Goal: Complete application form: Complete application form

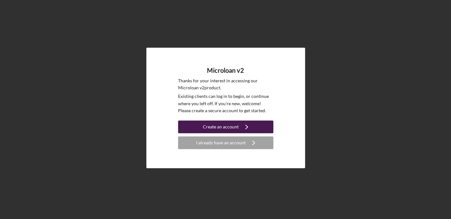
click at [229, 128] on div "Create an account" at bounding box center [221, 126] width 36 height 13
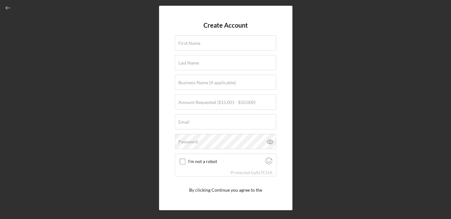
type input "[EMAIL_ADDRESS][DOMAIN_NAME]"
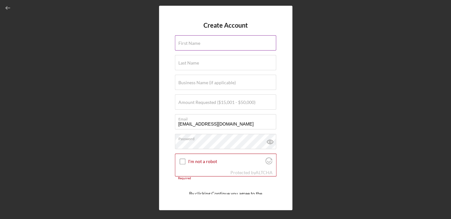
click at [198, 44] on label "First Name" at bounding box center [189, 43] width 22 height 5
click at [198, 44] on input "First Name" at bounding box center [225, 42] width 101 height 15
type input "[PERSON_NAME]"
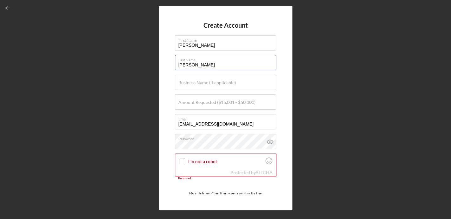
type input "[PERSON_NAME]"
click at [331, 56] on div "Create Account First Name [PERSON_NAME] Last Name [PERSON_NAME] Business Name (…" at bounding box center [225, 107] width 445 height 215
click at [212, 82] on label "Business Name (if applicable)" at bounding box center [206, 82] width 57 height 5
click at [212, 82] on input "Business Name (if applicable)" at bounding box center [225, 82] width 101 height 15
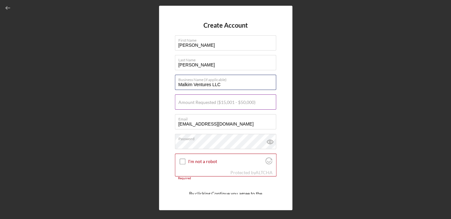
type input "Malkim Ventures LLC"
click at [228, 103] on label "Amount Requested ($15,001 - $50,000)" at bounding box center [216, 102] width 77 height 5
click at [228, 103] on input "Amount Requested ($15,001 - $50,000)" at bounding box center [225, 101] width 101 height 15
type input "$45,000"
click at [322, 118] on div "Create Account First Name [PERSON_NAME] Last Name [PERSON_NAME] Business Name (…" at bounding box center [225, 107] width 445 height 215
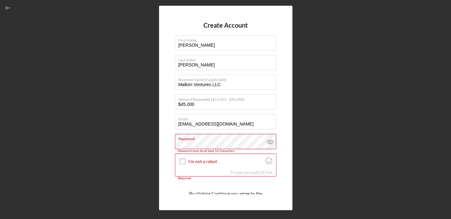
click at [332, 166] on div "Create Account First Name [PERSON_NAME] Last Name [PERSON_NAME] Business Name (…" at bounding box center [225, 107] width 445 height 215
click at [182, 161] on input "I'm not a robot" at bounding box center [183, 161] width 6 height 6
checkbox input "true"
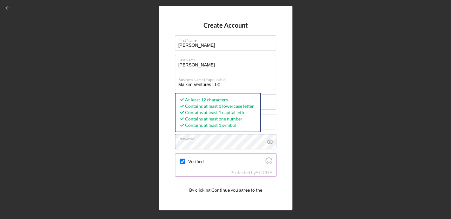
scroll to position [25, 0]
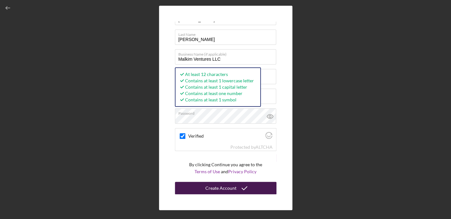
click at [232, 188] on div "Create Account" at bounding box center [220, 188] width 31 height 13
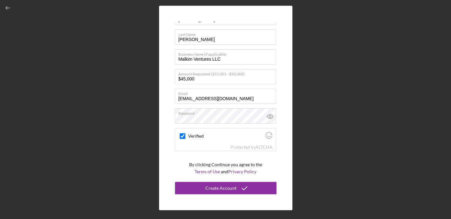
scroll to position [0, 0]
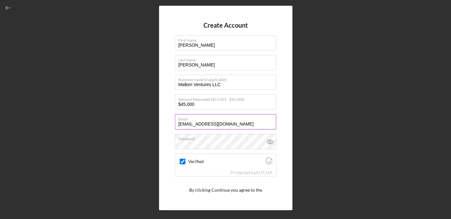
drag, startPoint x: 246, startPoint y: 124, endPoint x: 147, endPoint y: 125, distance: 98.7
click at [175, 125] on input "[EMAIL_ADDRESS][DOMAIN_NAME]" at bounding box center [225, 121] width 101 height 15
type input "[EMAIL_ADDRESS][DOMAIN_NAME]"
click at [325, 135] on div "Create Account First Name [PERSON_NAME] Last Name [PERSON_NAME] Business Name (…" at bounding box center [225, 107] width 445 height 215
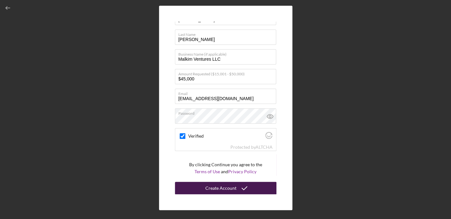
click at [237, 186] on icon "submit" at bounding box center [244, 188] width 16 height 16
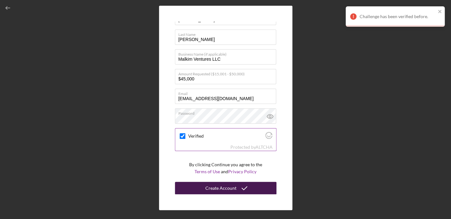
click at [182, 136] on input "Verified" at bounding box center [183, 136] width 6 height 6
click at [182, 133] on input "Verified" at bounding box center [183, 136] width 6 height 6
click at [182, 137] on input "Verified" at bounding box center [183, 136] width 6 height 6
checkbox input "true"
click at [219, 186] on div "Create Account" at bounding box center [220, 188] width 31 height 13
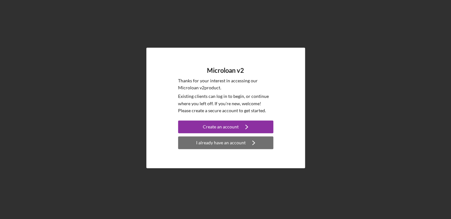
click at [223, 143] on div "I already have an account" at bounding box center [221, 142] width 50 height 13
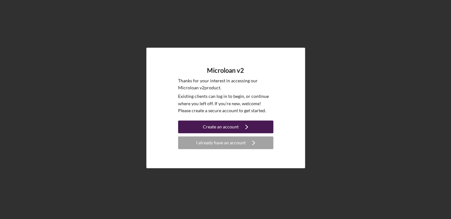
click at [232, 126] on div "Create an account" at bounding box center [221, 126] width 36 height 13
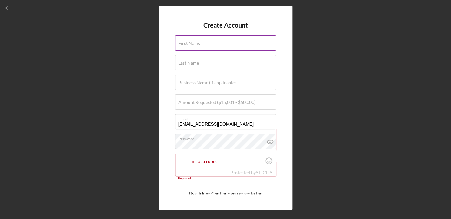
click at [192, 41] on label "First Name" at bounding box center [189, 43] width 22 height 5
click at [192, 41] on input "First Name" at bounding box center [225, 42] width 101 height 15
click at [192, 44] on input "First Name" at bounding box center [225, 42] width 101 height 15
type input "[PERSON_NAME]"
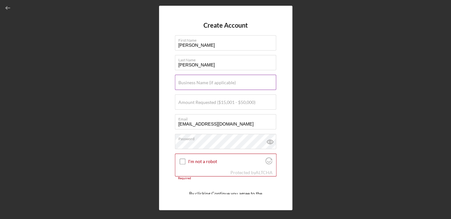
click at [201, 84] on label "Business Name (if applicable)" at bounding box center [206, 82] width 57 height 5
click at [201, 84] on input "Business Name (if applicable)" at bounding box center [225, 82] width 101 height 15
type input "Malkim Ventures LLC"
click at [217, 105] on input "Amount Requested ($15,001 - $50,000)" at bounding box center [225, 101] width 101 height 15
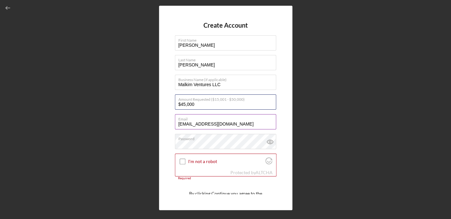
type input "$45,000"
drag, startPoint x: 247, startPoint y: 124, endPoint x: 141, endPoint y: 124, distance: 106.6
click at [175, 124] on input "[EMAIL_ADDRESS][DOMAIN_NAME]" at bounding box center [225, 121] width 101 height 15
type input "[EMAIL_ADDRESS][DOMAIN_NAME]"
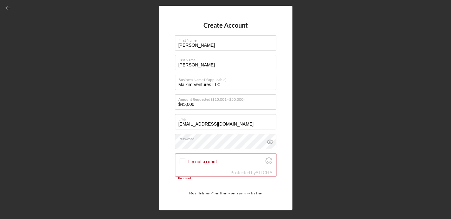
click at [298, 128] on div "Create Account First Name Jesse Last Name Malcomb Business Name (if applicable)…" at bounding box center [225, 107] width 445 height 215
click at [183, 161] on input "I'm not a robot" at bounding box center [183, 161] width 6 height 6
checkbox input "true"
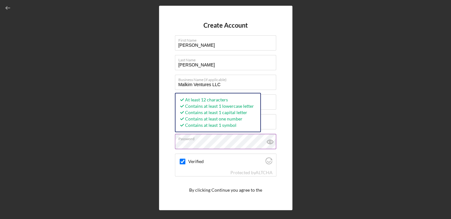
scroll to position [25, 0]
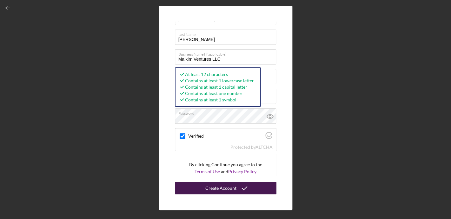
click at [228, 187] on div "Create Account" at bounding box center [220, 188] width 31 height 13
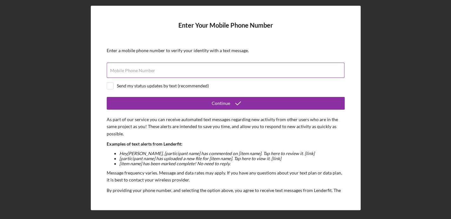
click at [151, 68] on input "Mobile Phone Number" at bounding box center [226, 70] width 238 height 15
type input "(619) 300-4925"
click at [107, 97] on button "Continue" at bounding box center [226, 103] width 238 height 13
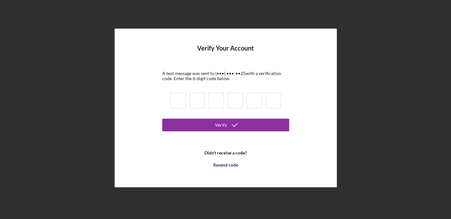
click at [180, 99] on input at bounding box center [177, 100] width 15 height 16
type input "9"
type input "2"
type input "8"
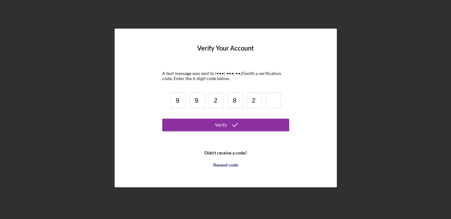
type input "2"
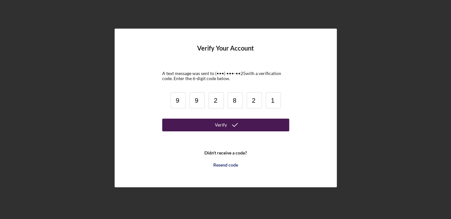
type input "1"
click at [224, 126] on div "Verify" at bounding box center [221, 124] width 12 height 13
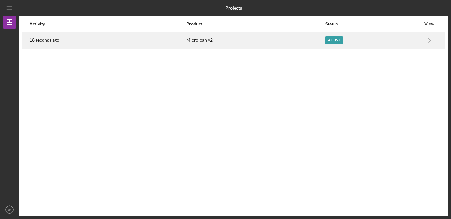
click at [336, 42] on div "Active" at bounding box center [334, 40] width 18 height 8
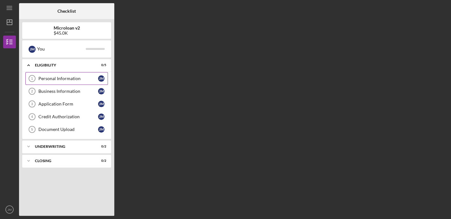
click at [59, 79] on div "Personal Information" at bounding box center [68, 78] width 60 height 5
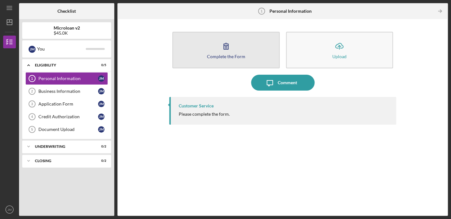
click at [228, 53] on icon "button" at bounding box center [226, 46] width 16 height 16
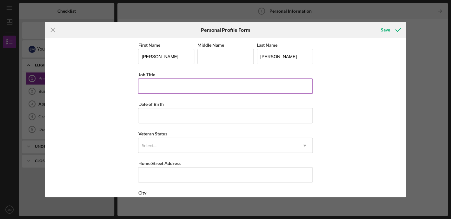
click at [187, 89] on input "Job Title" at bounding box center [225, 85] width 175 height 15
type input "Owner"
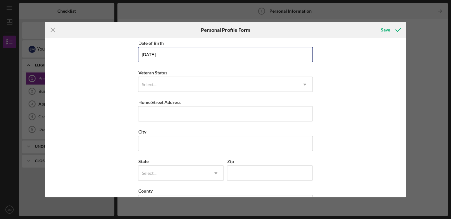
scroll to position [73, 0]
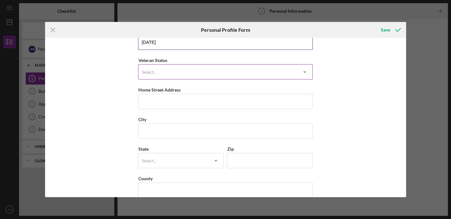
type input "12/22/1980"
click at [176, 71] on div "Select..." at bounding box center [217, 72] width 159 height 15
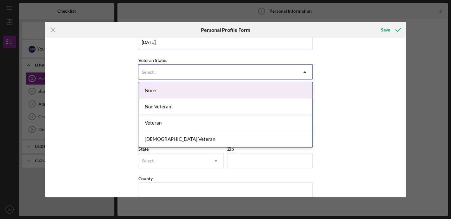
click at [165, 88] on div "None" at bounding box center [225, 90] width 174 height 16
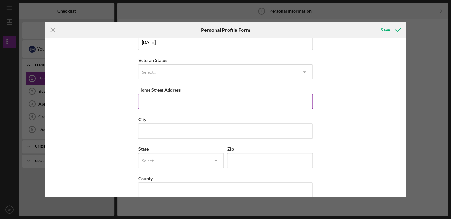
click at [163, 103] on input "Home Street Address" at bounding box center [225, 101] width 175 height 15
type input "6531 51st Street"
type input "San Diego"
type input "92120"
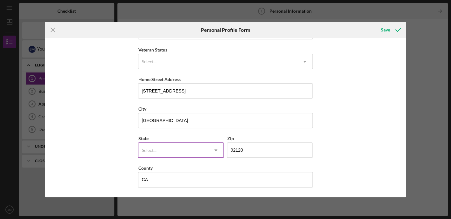
click at [164, 153] on div "Select..." at bounding box center [173, 150] width 70 height 15
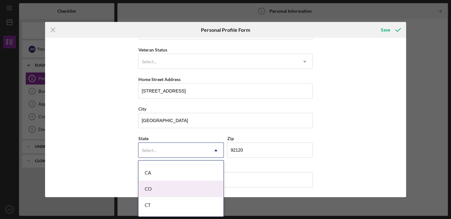
scroll to position [166, 0]
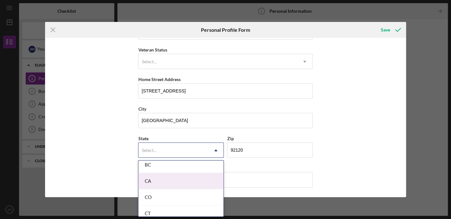
click at [154, 181] on div "CA" at bounding box center [180, 181] width 85 height 16
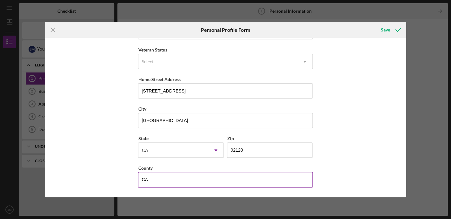
click at [163, 181] on input "CA" at bounding box center [225, 179] width 175 height 15
type input "C"
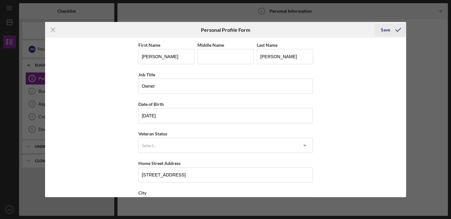
type input "San Diego"
click at [385, 31] on div "Save" at bounding box center [385, 29] width 9 height 13
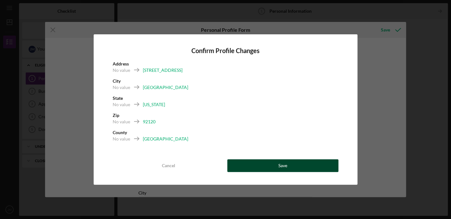
click at [276, 162] on button "Save" at bounding box center [282, 165] width 111 height 13
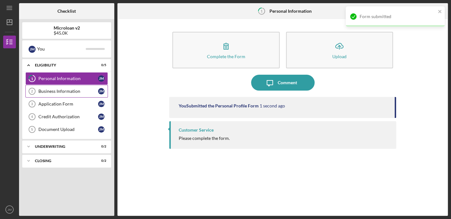
click at [72, 91] on div "Business Information" at bounding box center [68, 91] width 60 height 5
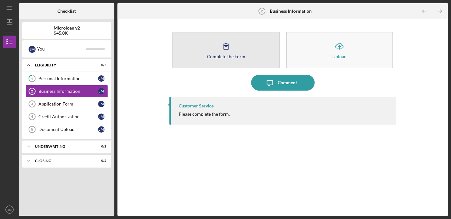
click at [230, 46] on icon "button" at bounding box center [226, 46] width 16 height 16
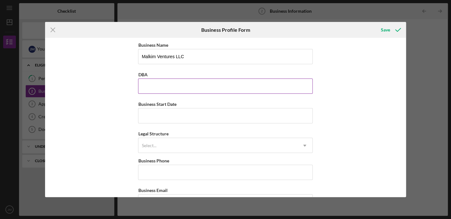
click at [170, 89] on input "DBA" at bounding box center [225, 85] width 175 height 15
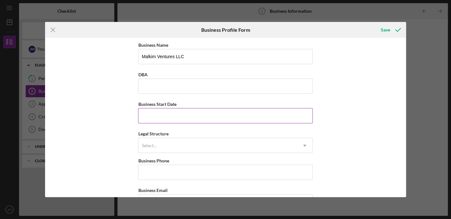
click at [168, 116] on input "Business Start Date" at bounding box center [225, 115] width 175 height 15
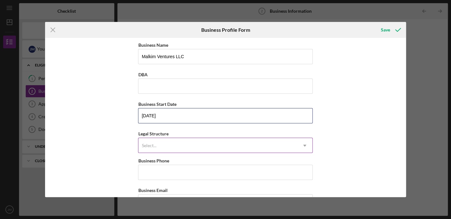
type input "04/01/2012"
click at [197, 146] on div "Select..." at bounding box center [217, 145] width 159 height 15
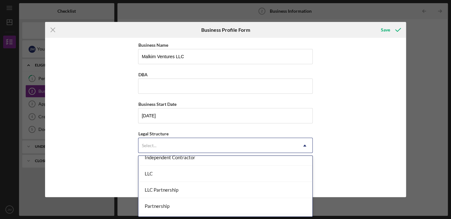
scroll to position [103, 0]
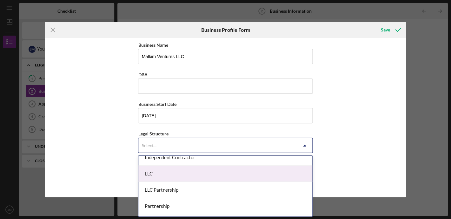
click at [193, 174] on div "LLC" at bounding box center [225, 173] width 174 height 16
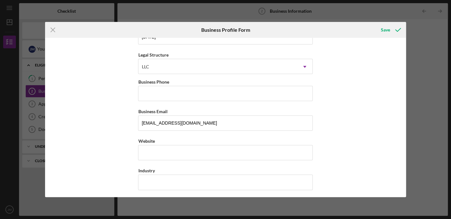
scroll to position [85, 0]
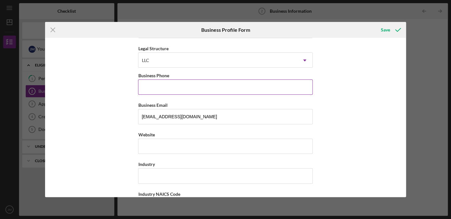
click at [175, 88] on input "Business Phone" at bounding box center [225, 86] width 175 height 15
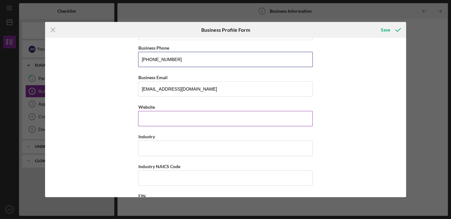
type input "(619) 393-4088"
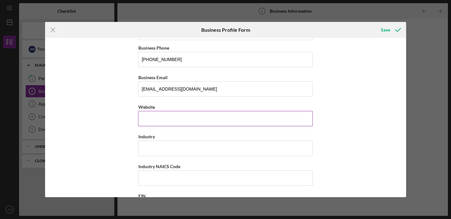
click at [171, 118] on input "Website" at bounding box center [225, 118] width 175 height 15
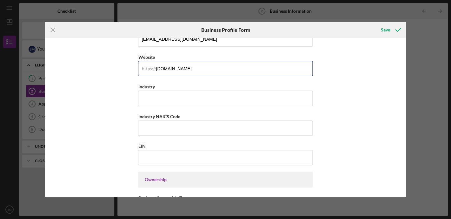
scroll to position [172, 0]
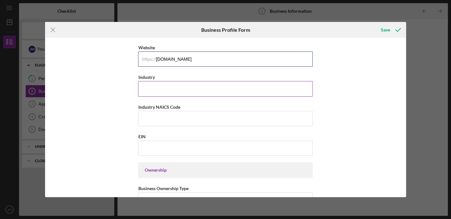
type input "crossfitfortius.com"
click at [161, 86] on input "Industry" at bounding box center [225, 88] width 175 height 15
click at [158, 89] on input "Industry" at bounding box center [225, 88] width 175 height 15
type input "R"
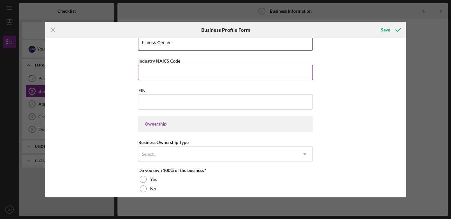
scroll to position [218, 0]
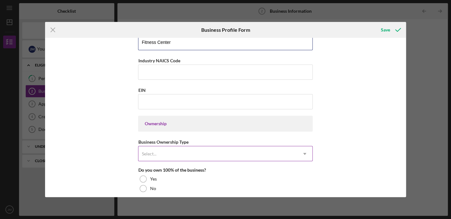
type input "Fitness Center"
click at [189, 154] on div "Select..." at bounding box center [217, 153] width 159 height 15
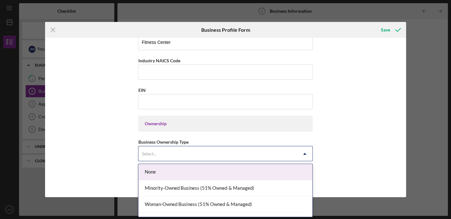
click at [189, 154] on div "Select..." at bounding box center [217, 153] width 159 height 15
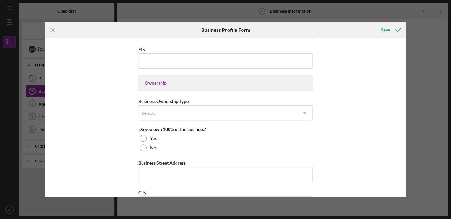
scroll to position [308, 0]
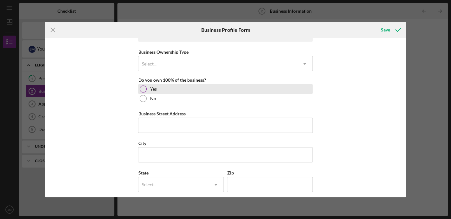
click at [143, 89] on div at bounding box center [143, 88] width 7 height 7
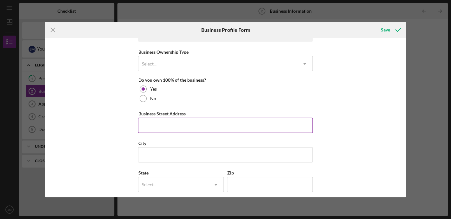
click at [171, 125] on input "Business Street Address" at bounding box center [225, 124] width 175 height 15
type input "7550 Miramar Rd Suite 410"
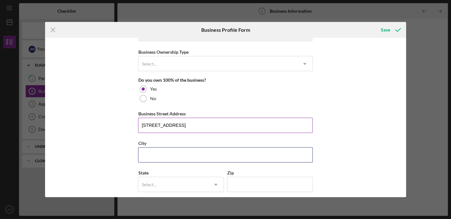
type input "San Diego"
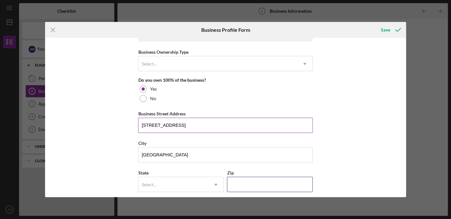
type input "92126"
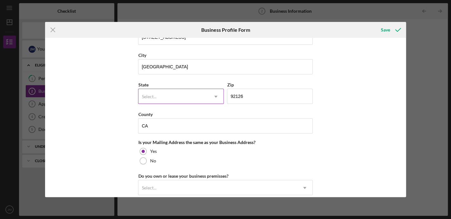
click at [174, 98] on div "Select..." at bounding box center [173, 96] width 70 height 15
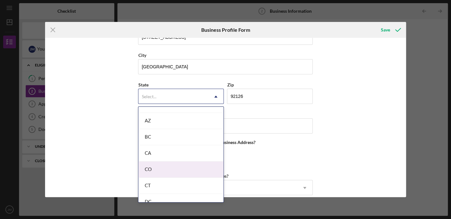
scroll to position [145, 0]
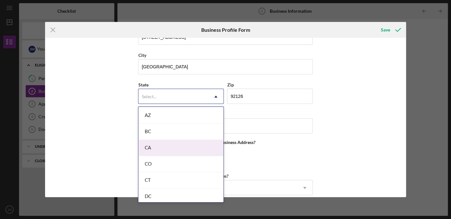
click at [161, 151] on div "CA" at bounding box center [180, 148] width 85 height 16
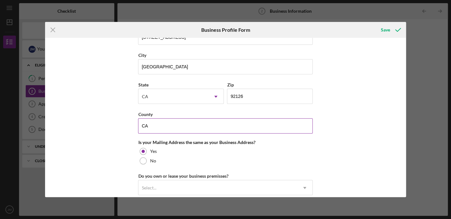
drag, startPoint x: 167, startPoint y: 129, endPoint x: 112, endPoint y: 129, distance: 54.6
click at [138, 129] on input "CA" at bounding box center [225, 125] width 175 height 15
drag, startPoint x: 157, startPoint y: 124, endPoint x: 120, endPoint y: 124, distance: 37.1
click at [138, 124] on input "CA" at bounding box center [225, 125] width 175 height 15
type input "San Diego"
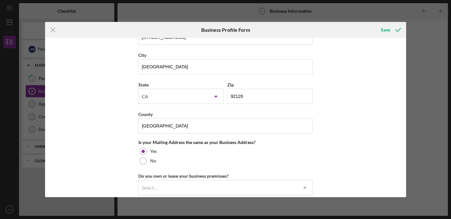
drag, startPoint x: 341, startPoint y: 125, endPoint x: 335, endPoint y: 125, distance: 6.0
click at [341, 125] on div "Business Name Malkim Ventures LLC DBA Business Start Date 04/01/2012 Legal Stru…" at bounding box center [225, 117] width 361 height 159
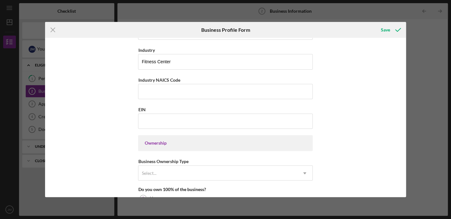
scroll to position [240, 0]
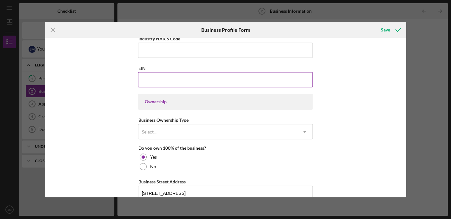
click at [168, 83] on input "EIN" at bounding box center [225, 79] width 175 height 15
paste input "87-2664277"
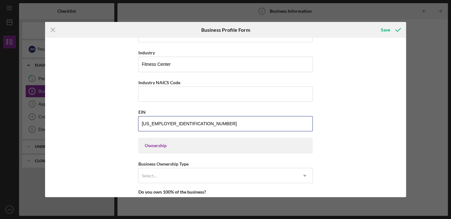
scroll to position [196, 0]
type input "87-2664277"
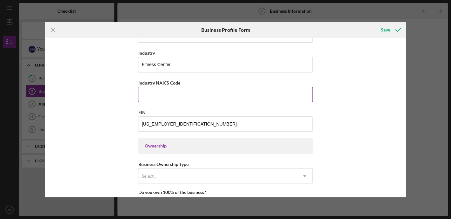
click at [168, 96] on input "Industry NAICS Code" at bounding box center [225, 94] width 175 height 15
paste input "713940"
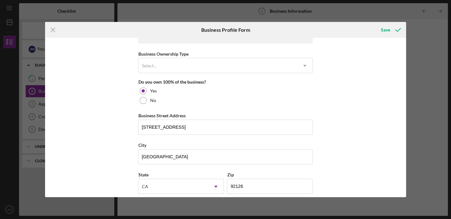
scroll to position [243, 0]
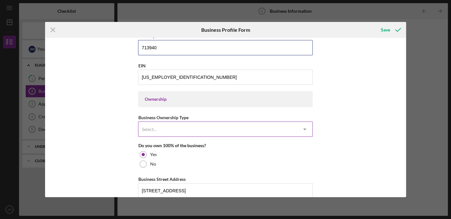
type input "713940"
click at [221, 129] on div "Select..." at bounding box center [217, 129] width 159 height 15
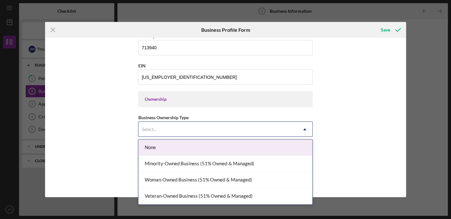
click at [206, 148] on div "None" at bounding box center [225, 147] width 174 height 16
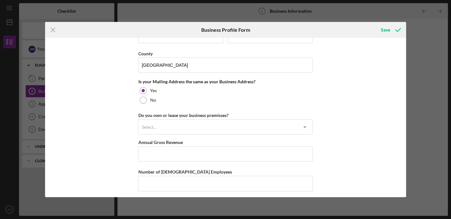
scroll to position [490, 0]
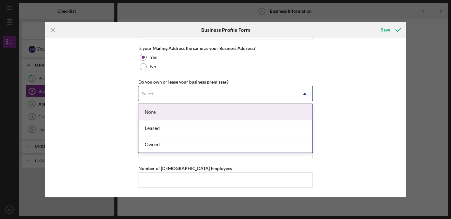
click at [188, 96] on div "Select..." at bounding box center [217, 93] width 159 height 15
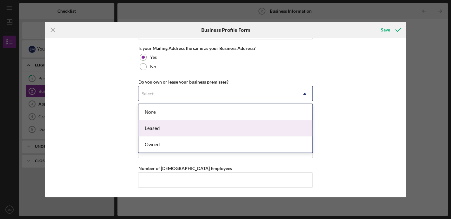
click at [172, 125] on div "Leased" at bounding box center [225, 128] width 174 height 16
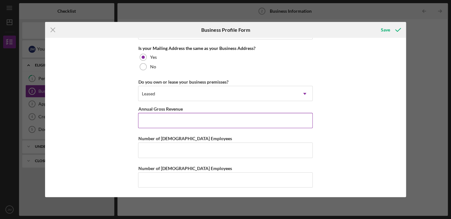
click at [163, 122] on input "Annual Gross Revenue" at bounding box center [225, 120] width 175 height 15
type input "$787,000"
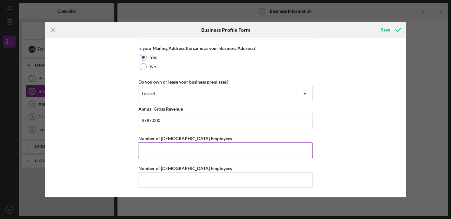
click at [170, 151] on input "Number of Full-Time Employees" at bounding box center [225, 149] width 175 height 15
type input "4"
click at [163, 177] on input "Number of Part-Time Employees" at bounding box center [225, 179] width 175 height 15
type input "11"
click at [386, 32] on div "Save" at bounding box center [385, 29] width 9 height 13
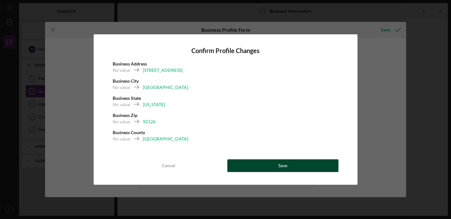
click at [268, 165] on button "Save" at bounding box center [282, 165] width 111 height 13
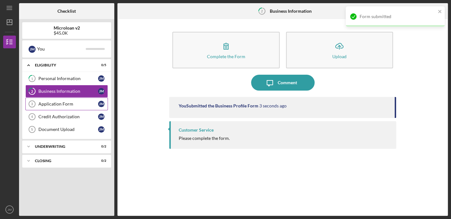
click at [57, 106] on div "Application Form" at bounding box center [68, 103] width 60 height 5
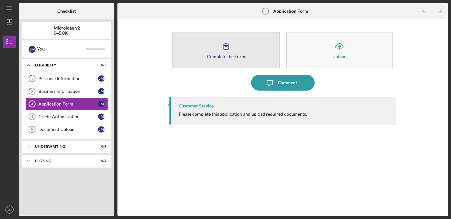
click at [224, 48] on icon "button" at bounding box center [226, 46] width 16 height 16
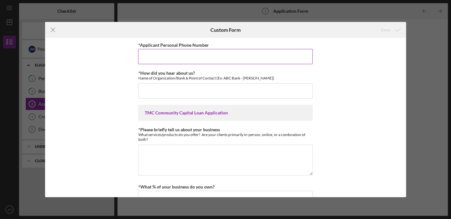
click at [157, 59] on input "*Applicant Personal Phone Number" at bounding box center [225, 56] width 175 height 15
type input "6193004925"
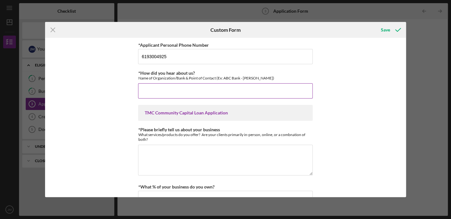
click at [167, 91] on input "*How did you hear about us?" at bounding box center [225, 90] width 175 height 15
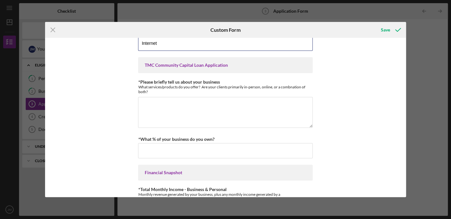
scroll to position [56, 0]
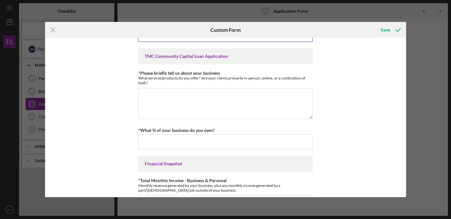
type input "Internet"
click at [201, 56] on div "TMC Community Capital Loan Application" at bounding box center [225, 56] width 162 height 5
click at [177, 98] on textarea "*Please briefly tell us about your business" at bounding box center [225, 103] width 175 height 30
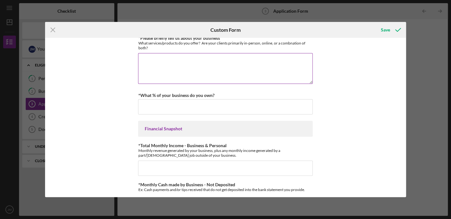
scroll to position [92, 0]
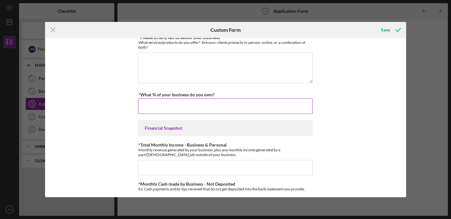
click at [215, 107] on input "*What % of your business do you own?" at bounding box center [225, 105] width 175 height 15
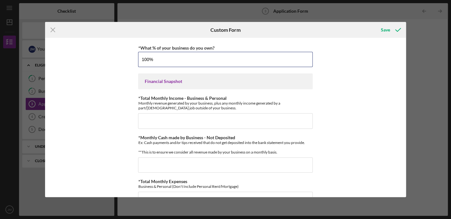
scroll to position [142, 0]
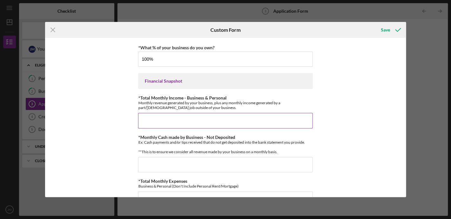
type input "100.00000%"
click at [209, 120] on input "*Total Monthly Income - Business & Personal" at bounding box center [225, 120] width 175 height 15
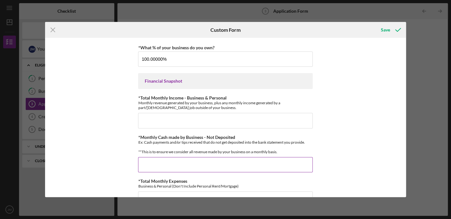
click at [170, 170] on input "*Monthly Cash made by Business - Not Deposited" at bounding box center [225, 164] width 175 height 15
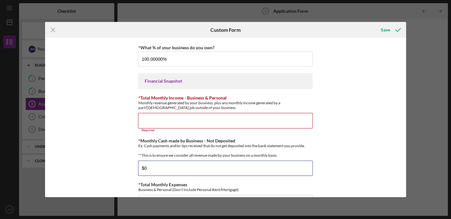
type input "$0"
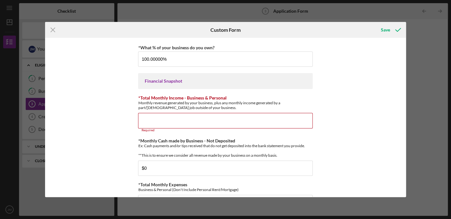
click at [102, 123] on div "*Applicant Personal Phone Number 6193004925 *How did you hear about us? Name of…" at bounding box center [225, 117] width 361 height 159
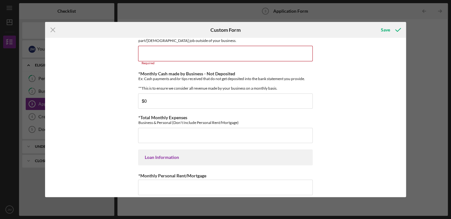
scroll to position [220, 0]
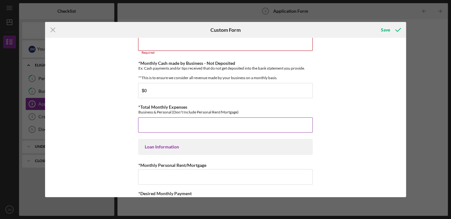
click at [164, 130] on input "*Total Monthly Expenses" at bounding box center [225, 124] width 175 height 15
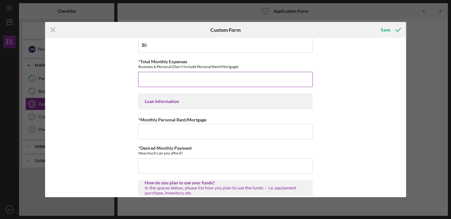
scroll to position [267, 0]
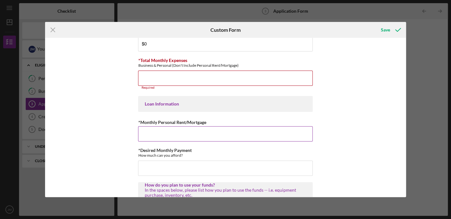
click at [159, 135] on input "*Monthly Personal Rent/Mortgage" at bounding box center [225, 133] width 175 height 15
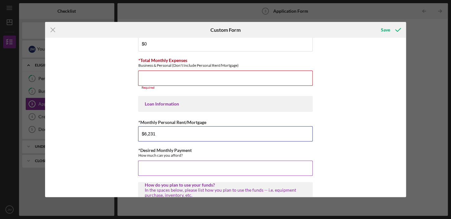
type input "$6,231"
click at [188, 173] on input "*Desired Monthly Payment" at bounding box center [225, 167] width 175 height 15
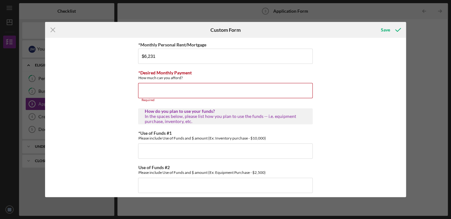
scroll to position [388, 0]
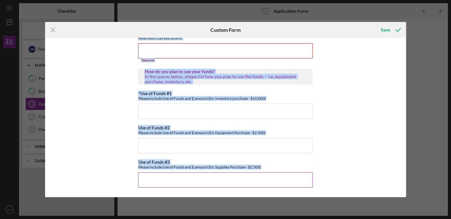
drag, startPoint x: 138, startPoint y: 110, endPoint x: 274, endPoint y: 174, distance: 150.5
click at [274, 174] on div "*Applicant Personal Phone Number 6193004925 *How did you hear about us? Name of…" at bounding box center [225, 117] width 361 height 159
copy div "TMC Community Capital Loan Application *Please briefly tell us about your busin…"
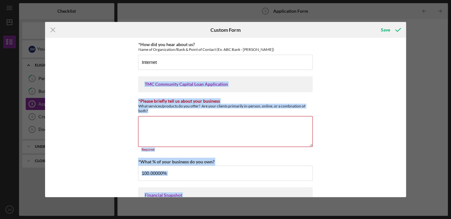
scroll to position [50, 0]
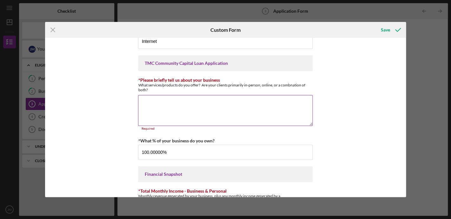
click at [187, 108] on textarea "*Please briefly tell us about your business" at bounding box center [225, 110] width 175 height 30
paste textarea "Malkim Ventures LLC dba CrossFit Fortius is a premier functional fitness facili…"
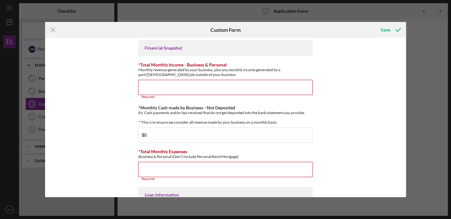
scroll to position [177, 0]
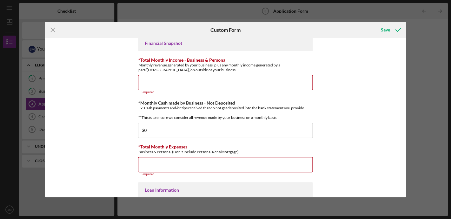
type textarea "Malkim Ventures LLC dba CrossFit Fortius is a premier functional fitness facili…"
click at [167, 169] on input "*Total Monthly Expenses" at bounding box center [225, 164] width 175 height 15
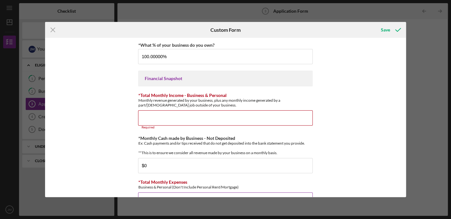
scroll to position [104, 0]
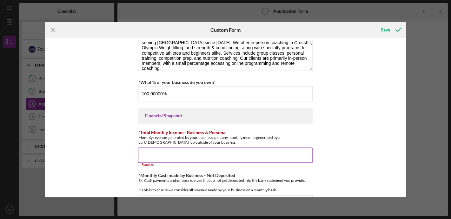
click at [156, 154] on input "*Total Monthly Income - Business & Personal" at bounding box center [225, 154] width 175 height 15
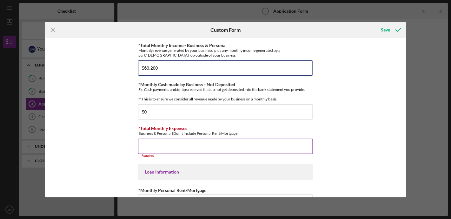
scroll to position [192, 0]
type input "$69,200"
click at [156, 149] on input "*Total Monthly Expenses" at bounding box center [225, 145] width 175 height 15
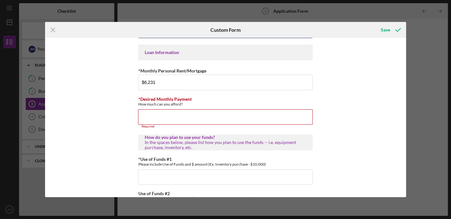
scroll to position [308, 0]
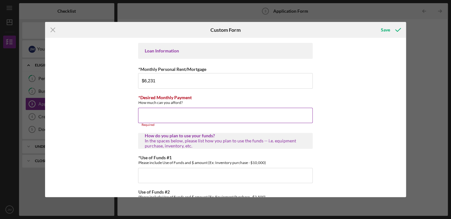
type input "$62,375"
click at [178, 120] on input "*Desired Monthly Payment" at bounding box center [225, 115] width 175 height 15
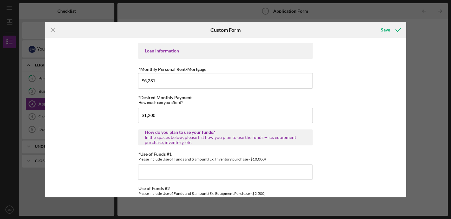
click at [362, 130] on div "*Applicant Personal Phone Number 6193004925 *How did you hear about us? Name of…" at bounding box center [225, 117] width 361 height 159
drag, startPoint x: 161, startPoint y: 120, endPoint x: 149, endPoint y: 119, distance: 12.1
click at [149, 119] on input "$1,200" at bounding box center [225, 115] width 175 height 15
type input "$1,400"
click at [318, 141] on div "*Applicant Personal Phone Number 6193004925 *How did you hear about us? Name of…" at bounding box center [225, 117] width 361 height 159
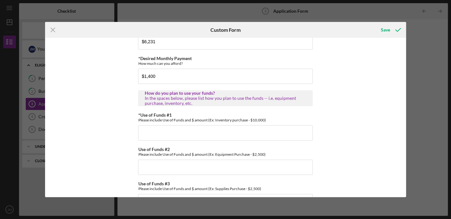
scroll to position [349, 0]
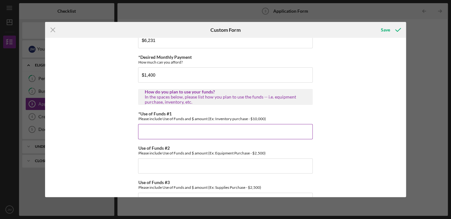
click at [180, 136] on input "*Use of Funds #1" at bounding box center [225, 131] width 175 height 15
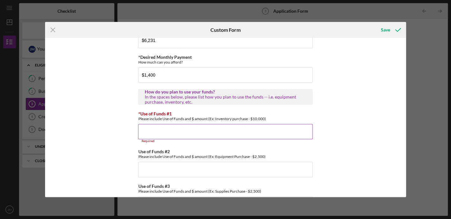
paste input "24/7 Access System Installation – $29,750 Includes hardware, security integrati…"
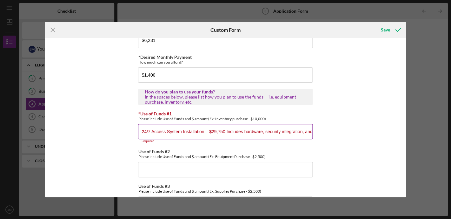
scroll to position [0, 244]
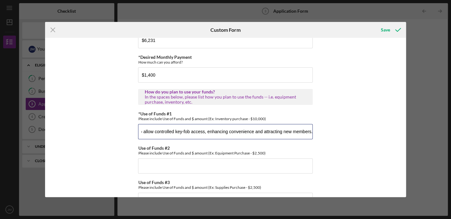
type input "24/7 Access System Installation – $29,750 Includes hardware, security integrati…"
click at [174, 170] on input "Use of Funds #2" at bounding box center [225, 165] width 175 height 15
paste input "Temporary Staffing & Coordination – $10,500 Additional hours for management and…"
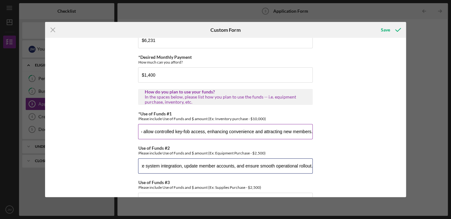
scroll to position [373, 0]
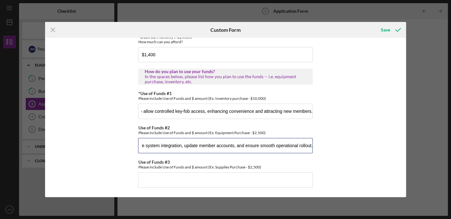
type input "Temporary Staffing & Coordination – $10,500 Additional hours for management and…"
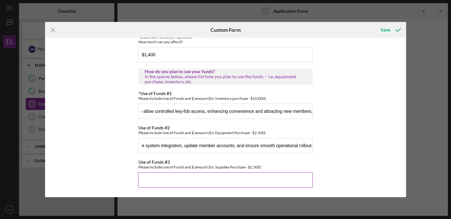
click at [161, 179] on input "Use of Funds #3" at bounding box center [225, 179] width 175 height 15
paste input "Additional Cleaning & Sanitation Services – $4,750 Increased cleaning coverage …"
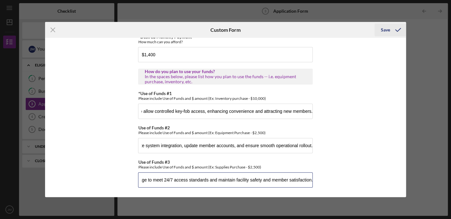
type input "Additional Cleaning & Sanitation Services – $4,750 Increased cleaning coverage …"
click at [384, 30] on div "Save" at bounding box center [385, 29] width 9 height 13
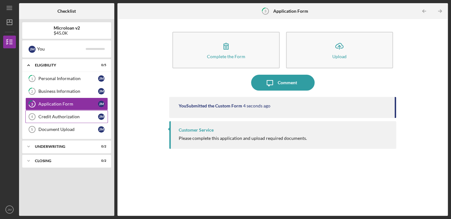
click at [64, 118] on div "Credit Authorization" at bounding box center [68, 116] width 60 height 5
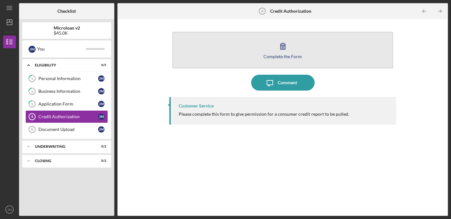
click at [274, 52] on button "Complete the Form Form" at bounding box center [282, 50] width 221 height 36
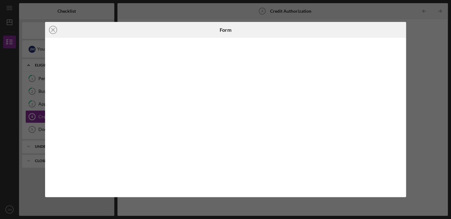
click at [426, 95] on div "Icon/Close Form" at bounding box center [225, 109] width 451 height 219
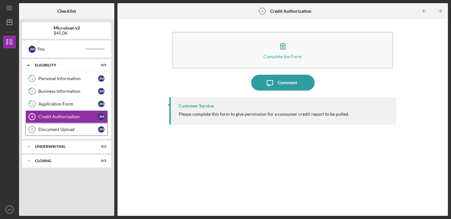
click at [56, 134] on link "Document Upload 5 Document Upload J M" at bounding box center [66, 129] width 83 height 13
